Goal: Find specific page/section: Find specific page/section

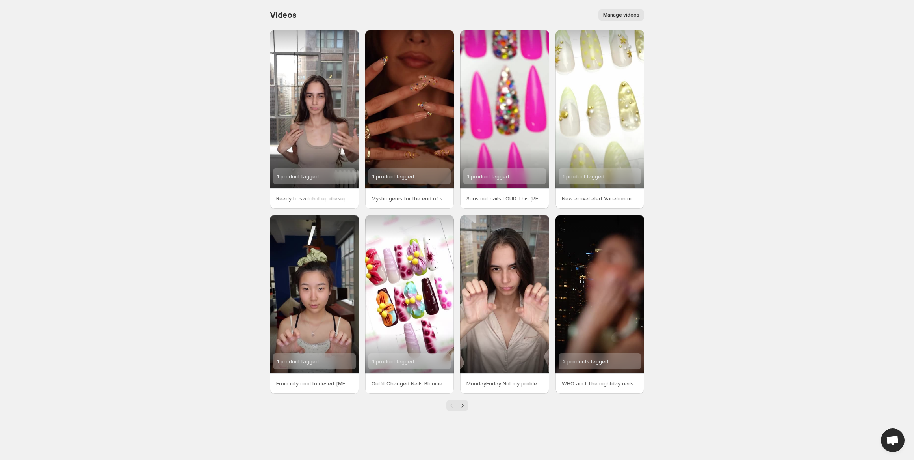
click at [469, 404] on div at bounding box center [457, 405] width 374 height 11
click at [468, 408] on button "Next" at bounding box center [462, 405] width 11 height 11
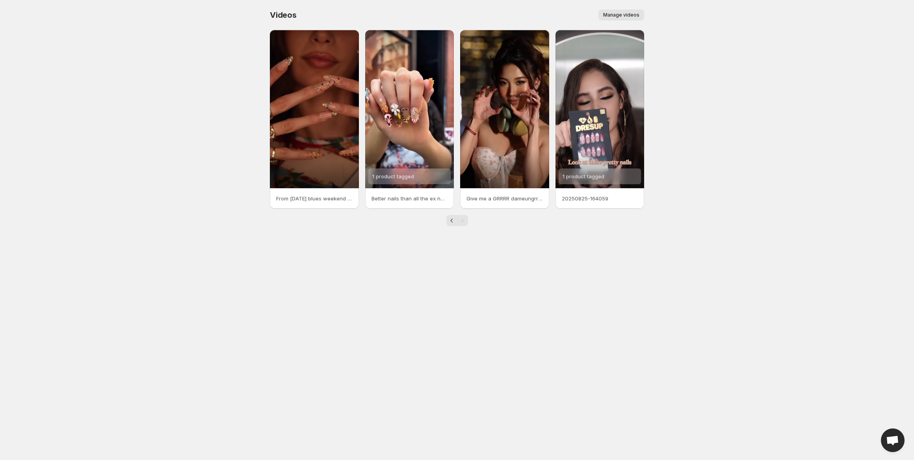
drag, startPoint x: 164, startPoint y: 212, endPoint x: 174, endPoint y: 206, distance: 12.0
click at [164, 212] on body "Home Feeds Videos Subscription Settings Videos. This page is ready Videos Manag…" at bounding box center [457, 230] width 914 height 460
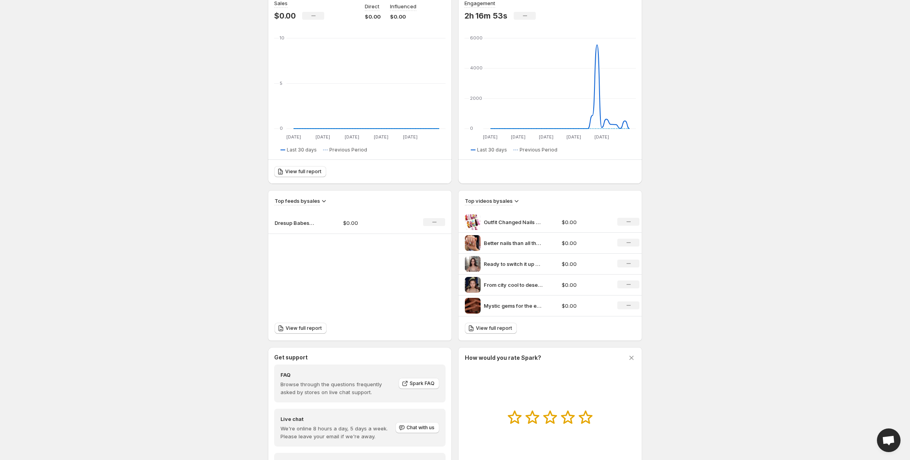
scroll to position [231, 0]
